Goal: Task Accomplishment & Management: Manage account settings

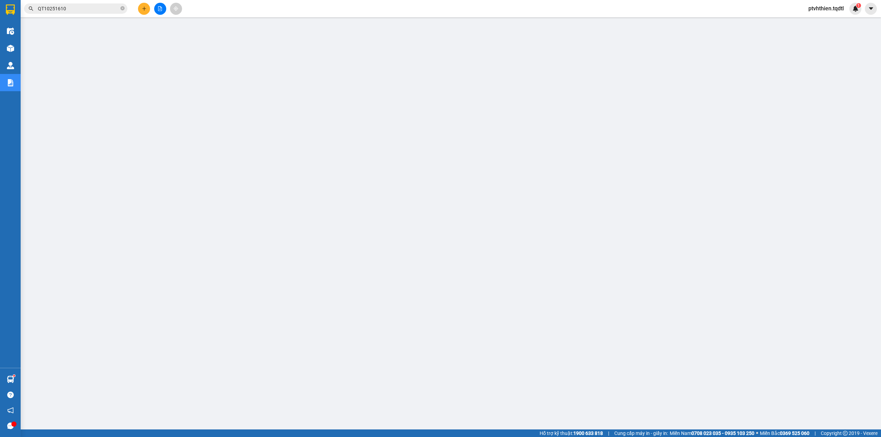
click at [89, 10] on input "QT10251610" at bounding box center [78, 9] width 81 height 8
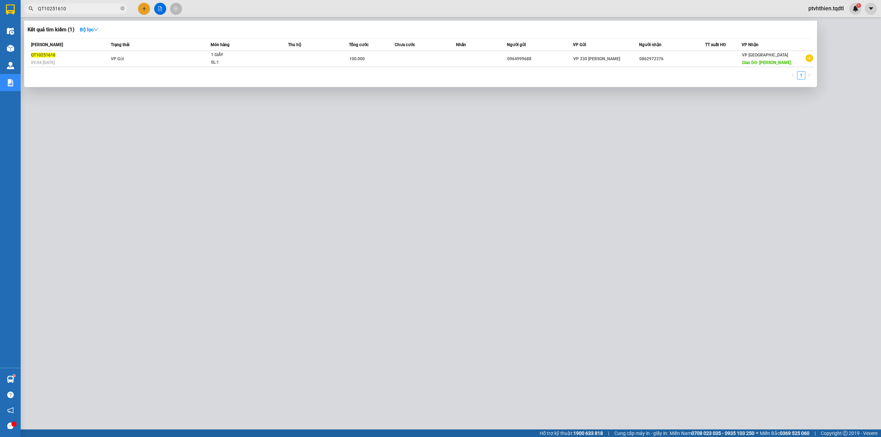
click at [89, 10] on input "QT10251610" at bounding box center [78, 9] width 81 height 8
paste input "sg10250631"
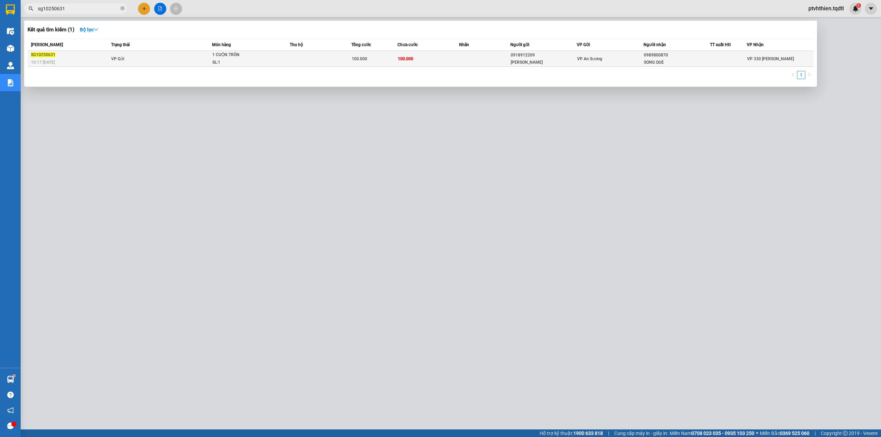
type input "sg10250631"
click at [287, 63] on span "1 CUỘN TRÒN SL: 1" at bounding box center [250, 58] width 77 height 15
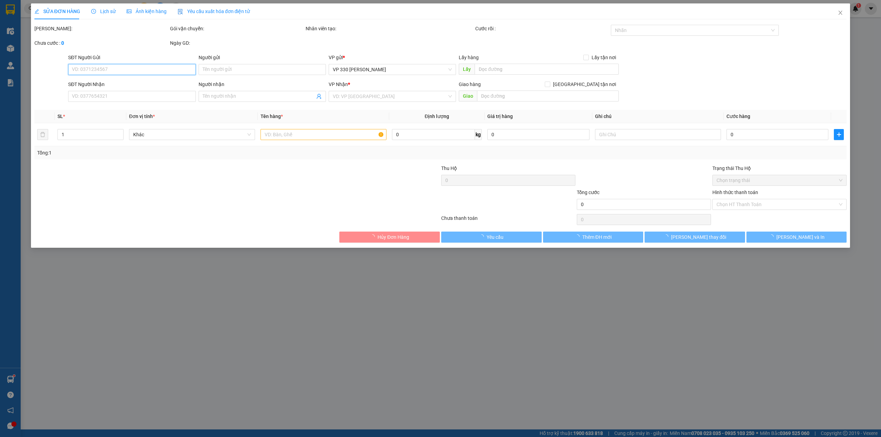
type input "0918912209"
type input "[PERSON_NAME]"
type input "0989800870"
type input "SONG QUE"
type input "100.000"
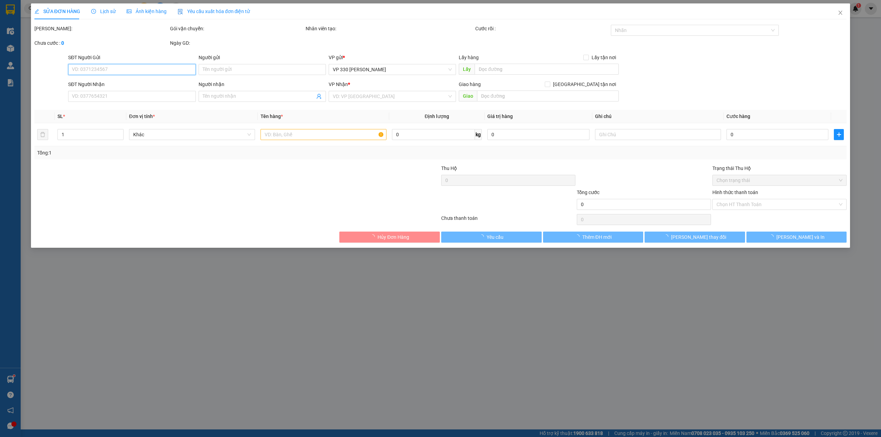
type input "100.000"
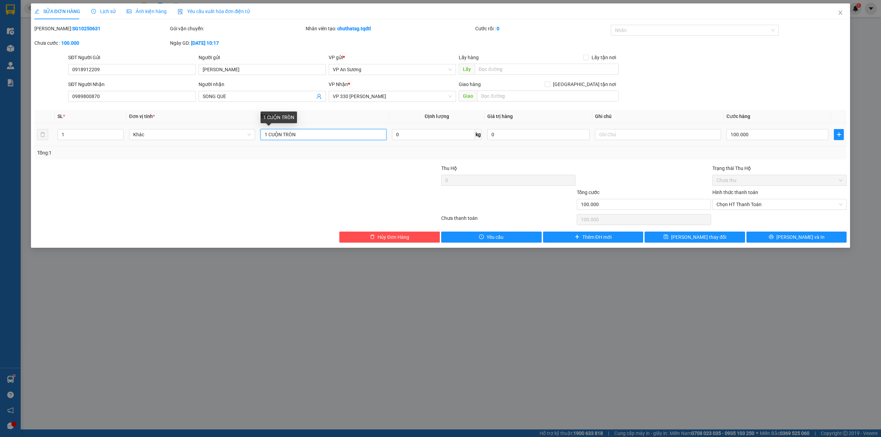
click at [265, 134] on input "1 CUỘN TRÒN" at bounding box center [324, 134] width 126 height 11
type input "2 CUỘN TRÒN"
click at [741, 135] on input "100.000" at bounding box center [778, 134] width 102 height 11
type input "2"
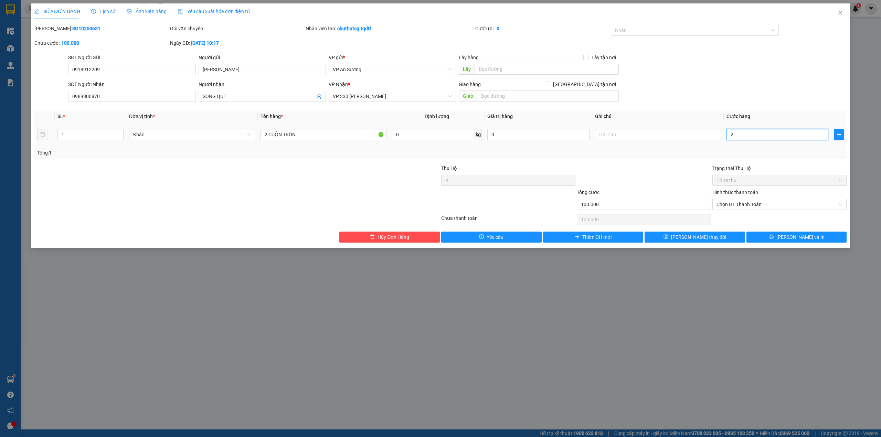
type input "2"
type input "20"
type input "200"
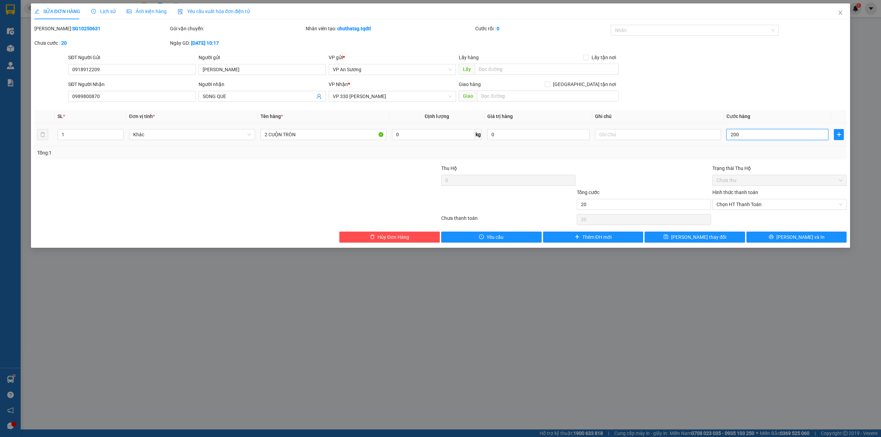
type input "200"
type input "2.000"
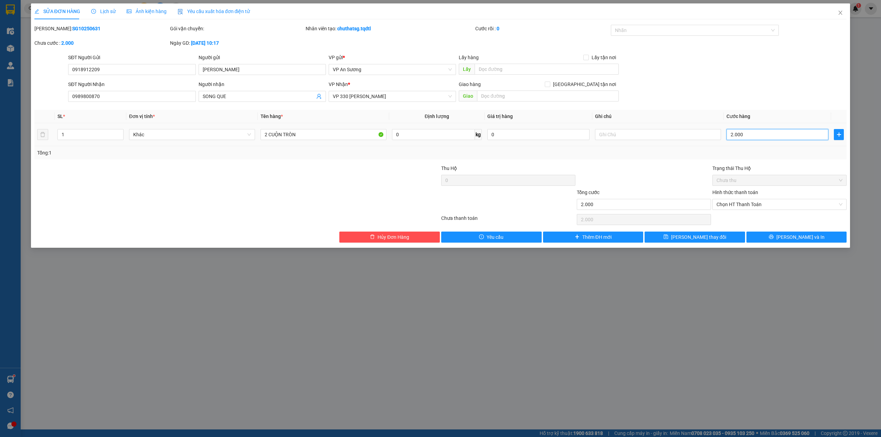
type input "20.000"
type input "200.000"
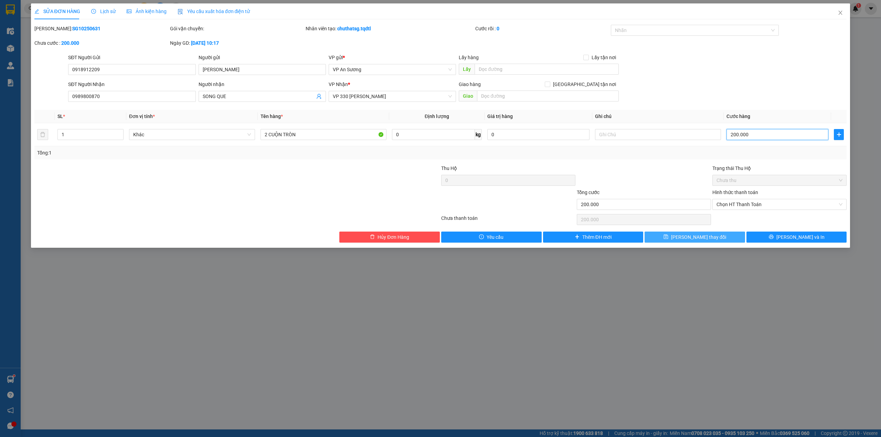
type input "200.000"
click at [707, 237] on span "[PERSON_NAME] thay đổi" at bounding box center [698, 237] width 55 height 8
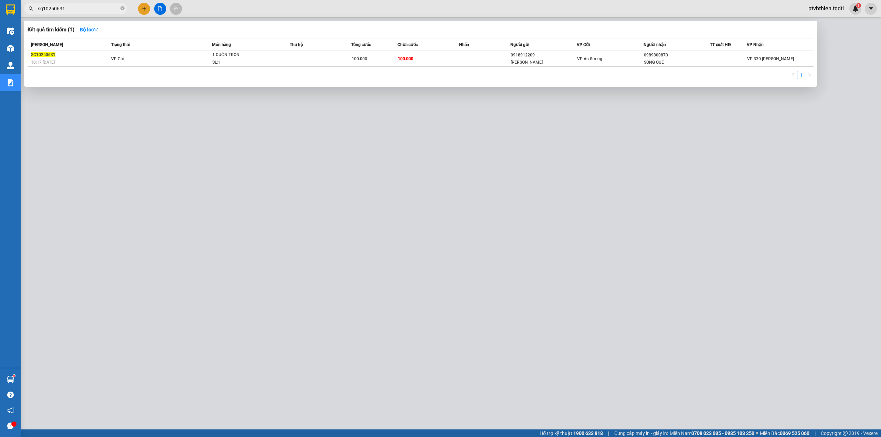
drag, startPoint x: 68, startPoint y: 11, endPoint x: 35, endPoint y: 11, distance: 32.7
click at [35, 11] on span "sg10250631" at bounding box center [75, 8] width 103 height 10
paste input "SG10250639"
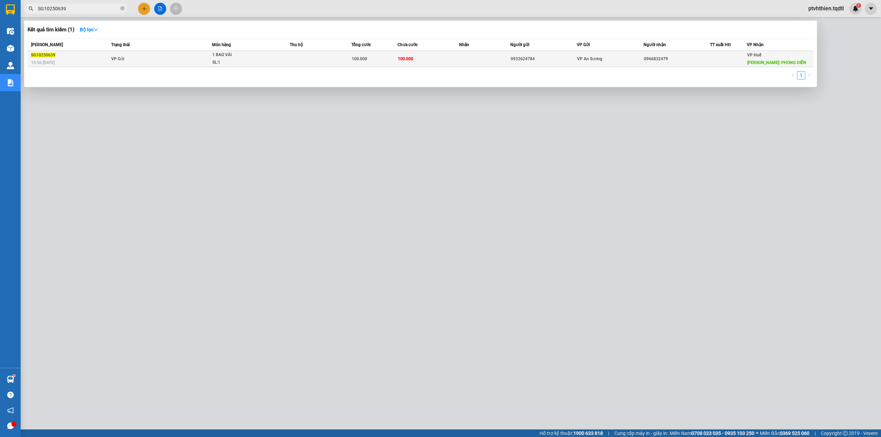
type input "SG10250639"
click at [689, 59] on div "0966832479" at bounding box center [677, 58] width 66 height 7
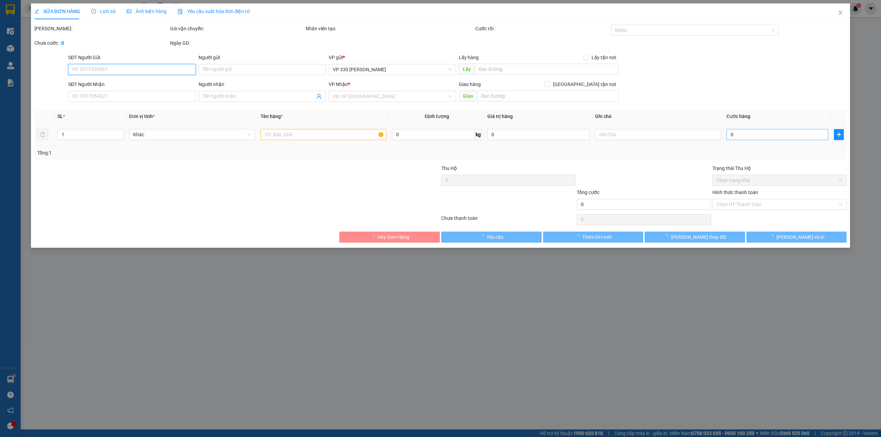
type input "0932624784"
type input "0966832479"
type input "PHONG ĐIỀN"
type input "100.000"
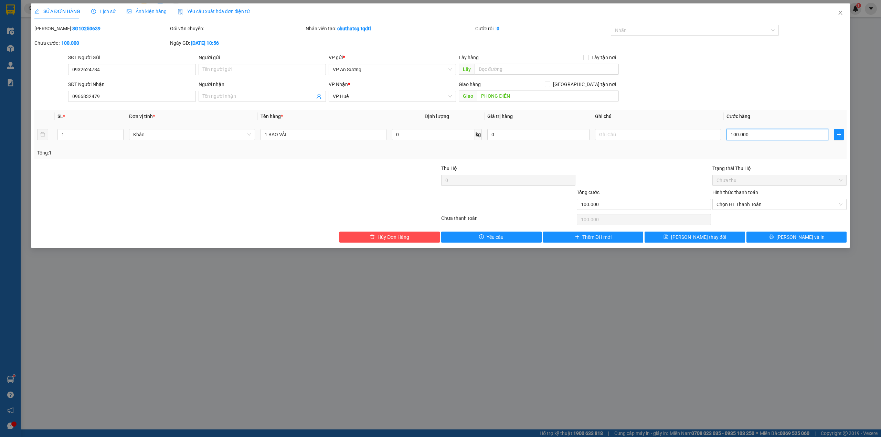
click at [737, 137] on input "100.000" at bounding box center [778, 134] width 102 height 11
type input "1"
type input "15"
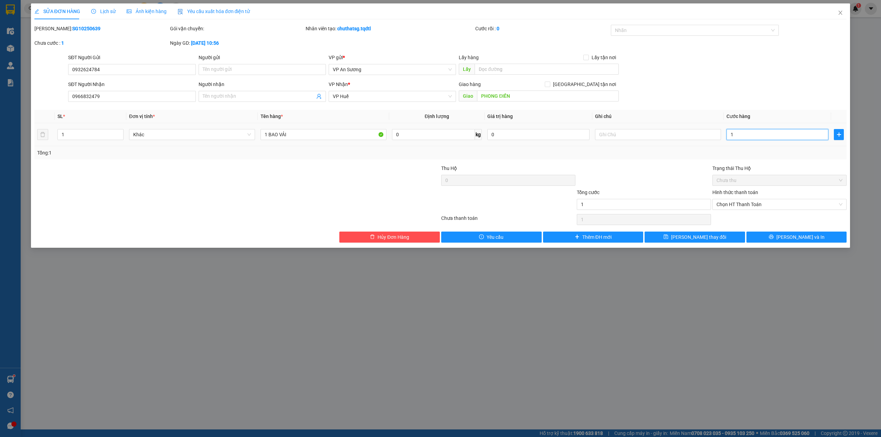
type input "15"
type input "150"
type input "1.500"
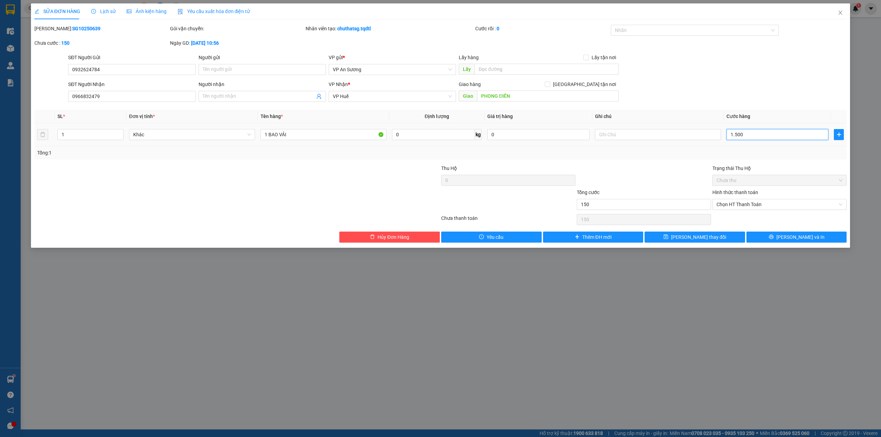
type input "1.500"
type input "15.000"
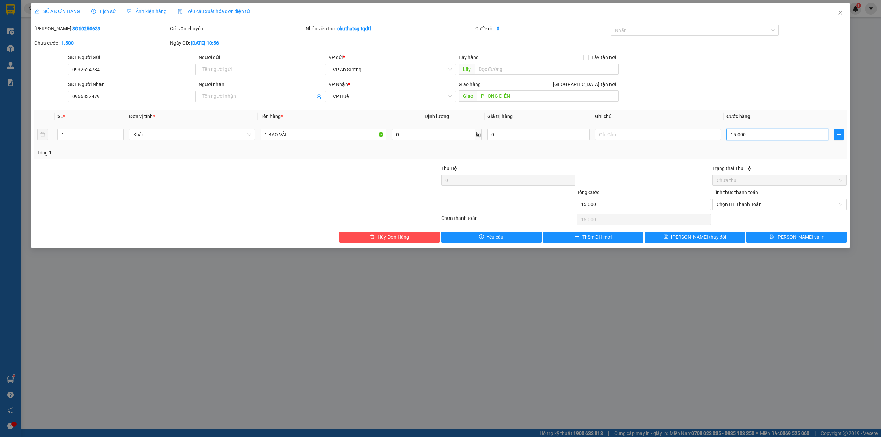
type input "150.000"
click at [669, 240] on button "[PERSON_NAME] thay đổi" at bounding box center [695, 237] width 101 height 11
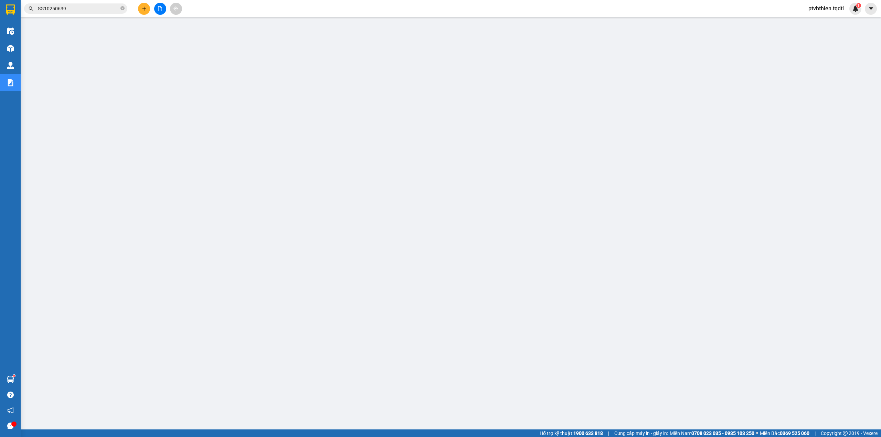
click at [79, 7] on input "SG10250639" at bounding box center [78, 9] width 81 height 8
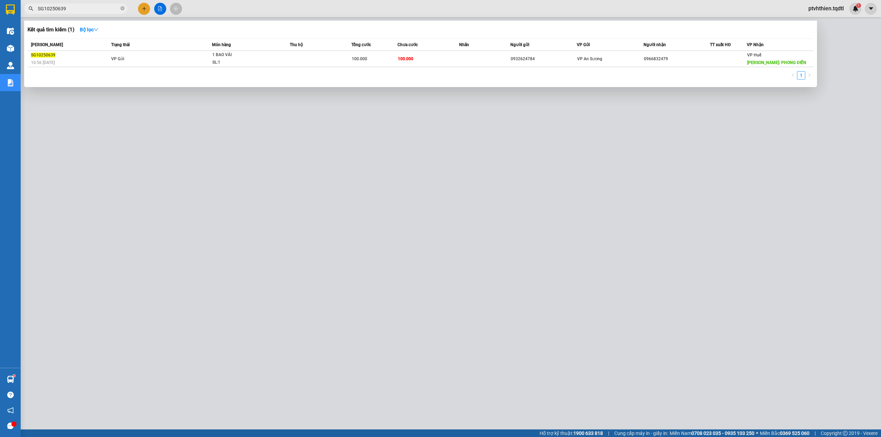
drag, startPoint x: 79, startPoint y: 7, endPoint x: 38, endPoint y: 11, distance: 41.9
click at [38, 11] on input "SG10250639" at bounding box center [78, 9] width 81 height 8
paste input "40"
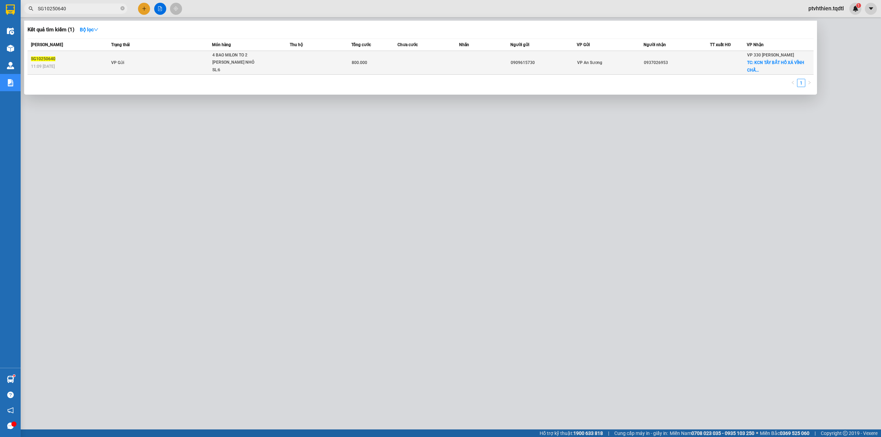
type input "SG10250640"
click at [378, 62] on div "800.000" at bounding box center [374, 63] width 45 height 8
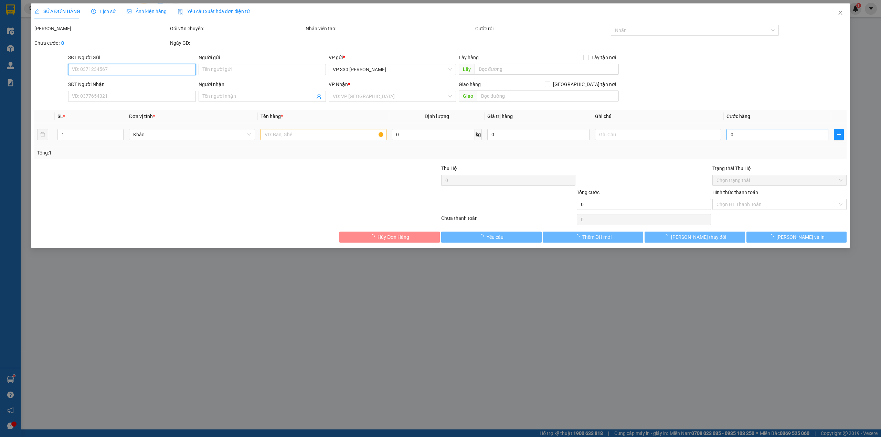
type input "0909615730"
type input "0937026953"
checkbox input "true"
type input "KCN TÂY BẮT HỒ XÁ VĨNH CHẤP VĨNH LINH"
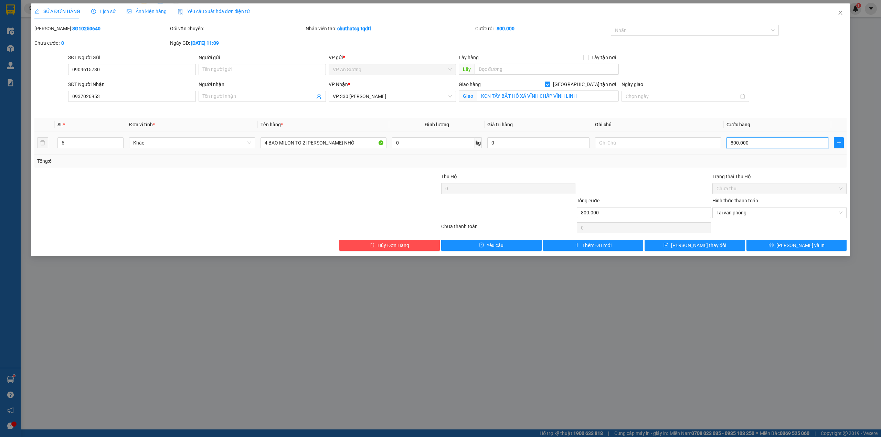
click at [741, 142] on input "800.000" at bounding box center [778, 142] width 102 height 11
type input "7"
type input "70"
type input "700"
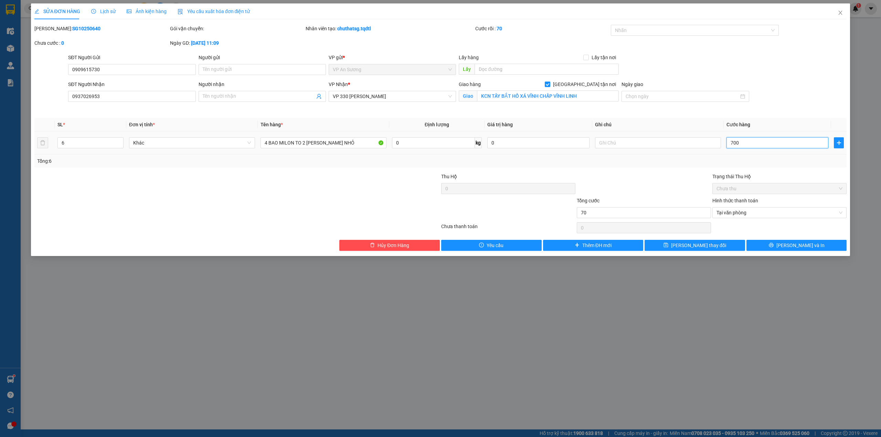
type input "700"
type input "7.000"
type input "70.000"
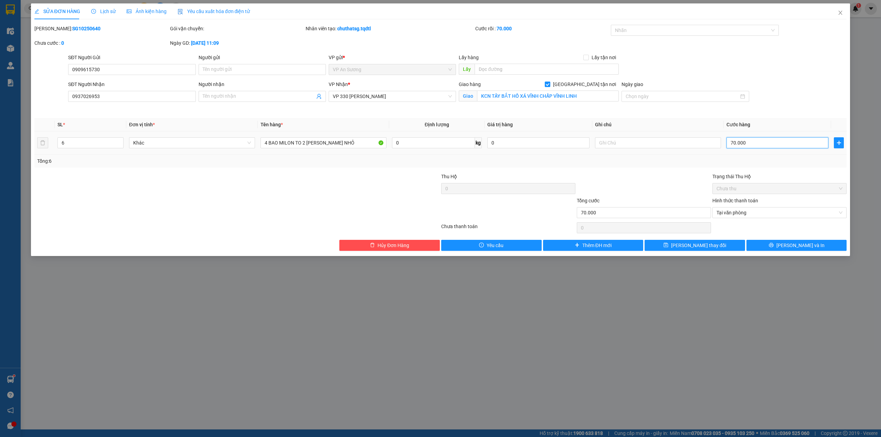
type input "700.000"
click at [700, 247] on span "[PERSON_NAME] thay đổi" at bounding box center [698, 246] width 55 height 8
click at [674, 247] on button "[PERSON_NAME] thay đổi" at bounding box center [695, 245] width 101 height 11
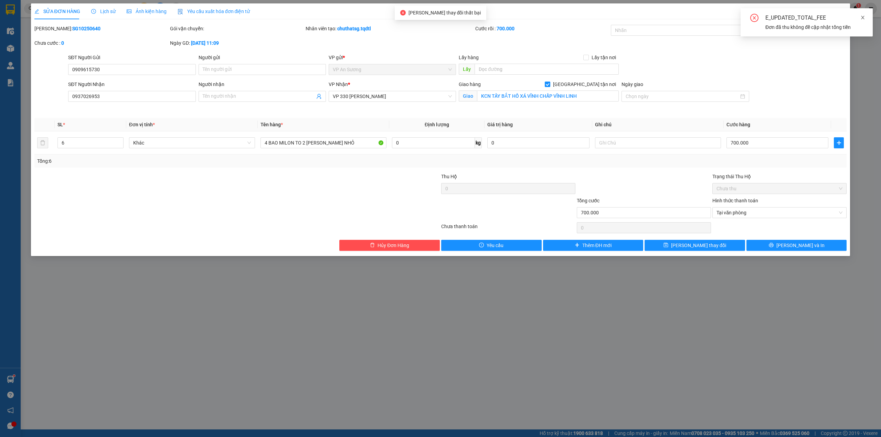
click at [865, 17] on icon "close" at bounding box center [863, 17] width 5 height 5
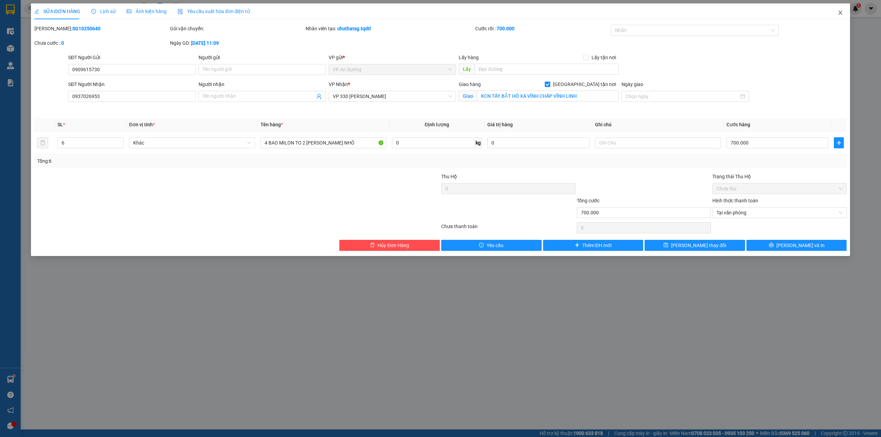
click at [846, 12] on span "Close" at bounding box center [840, 12] width 19 height 19
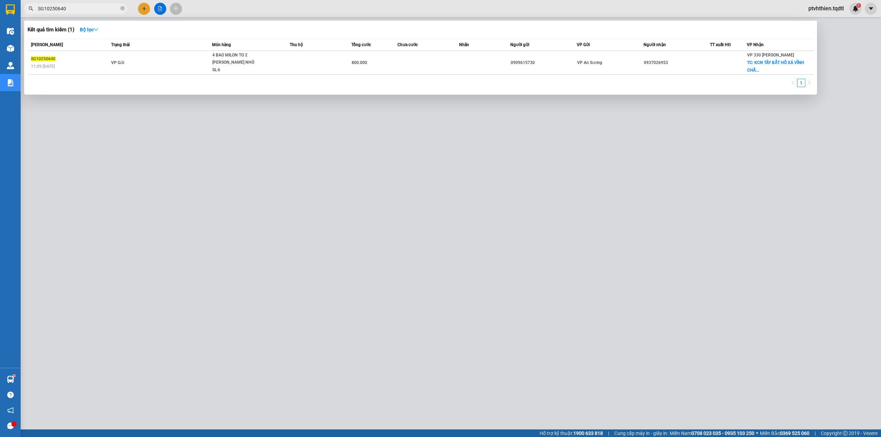
click at [87, 10] on input "SG10250640" at bounding box center [78, 9] width 81 height 8
drag, startPoint x: 86, startPoint y: 10, endPoint x: 21, endPoint y: 15, distance: 65.6
click at [21, 15] on div "Kết quả tìm kiếm ( 1 ) Bộ lọc Mã ĐH Trạng thái Món hàng Thu hộ Tổng cước Chưa c…" at bounding box center [67, 9] width 134 height 12
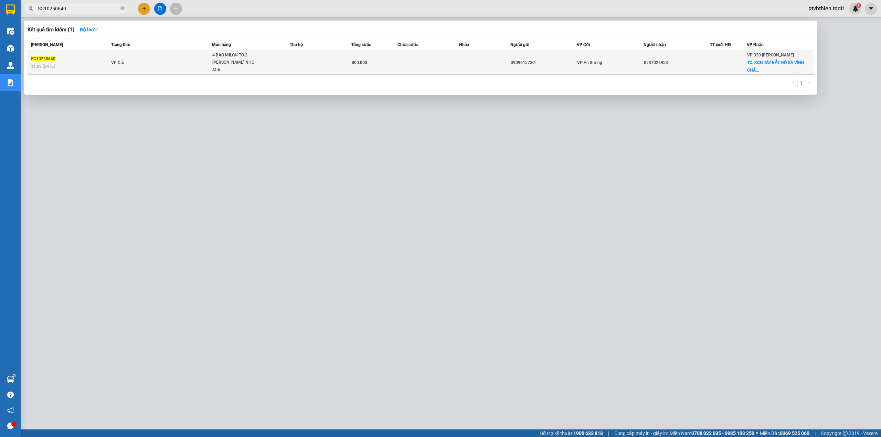
click at [93, 61] on div "SG10250640" at bounding box center [70, 58] width 78 height 7
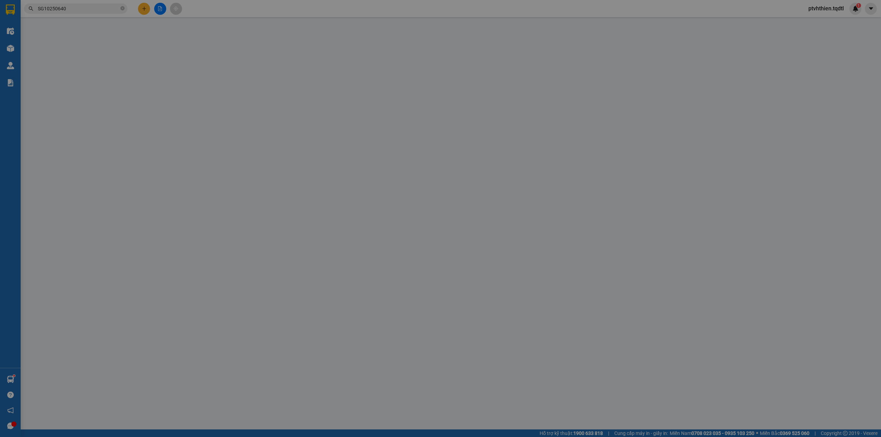
type input "0909615730"
type input "0937026953"
checkbox input "true"
type input "KCN TÂY BẮT HỒ XÁ VĨNH CHẤP VĨNH LINH"
type input "800.000"
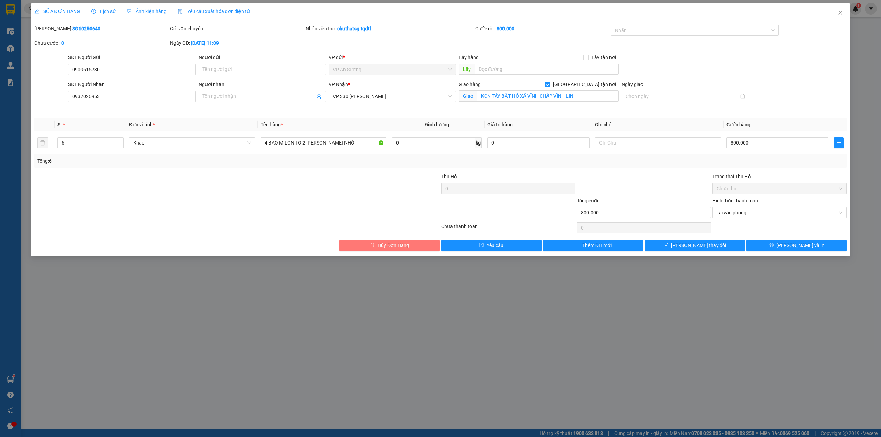
click at [352, 245] on button "Hủy Đơn Hàng" at bounding box center [389, 245] width 101 height 11
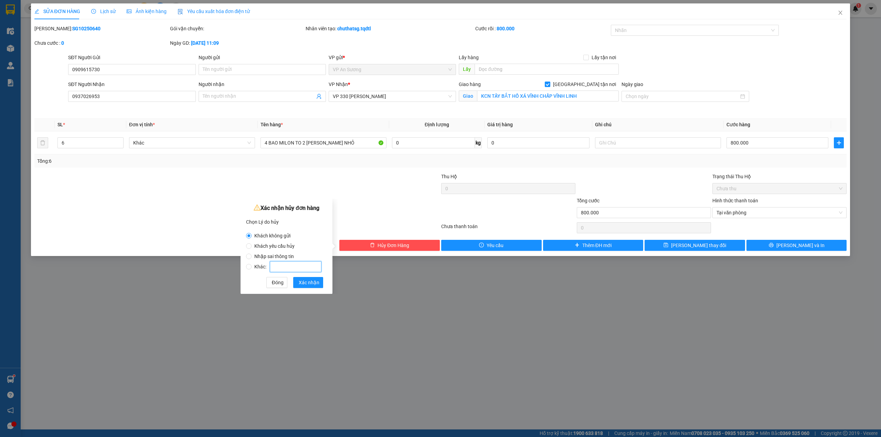
click at [307, 265] on input "Khác:" at bounding box center [296, 266] width 52 height 11
radio input "false"
radio input "true"
type input "SAI CƯỚC 700"
click at [312, 284] on span "Xác nhận" at bounding box center [309, 283] width 21 height 8
